Goal: Complete application form

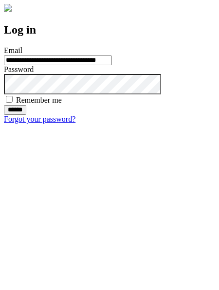
type input "**********"
click at [26, 115] on input "******" at bounding box center [15, 110] width 22 height 10
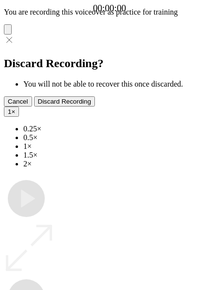
type input "**********"
